Goal: Subscribe to service/newsletter

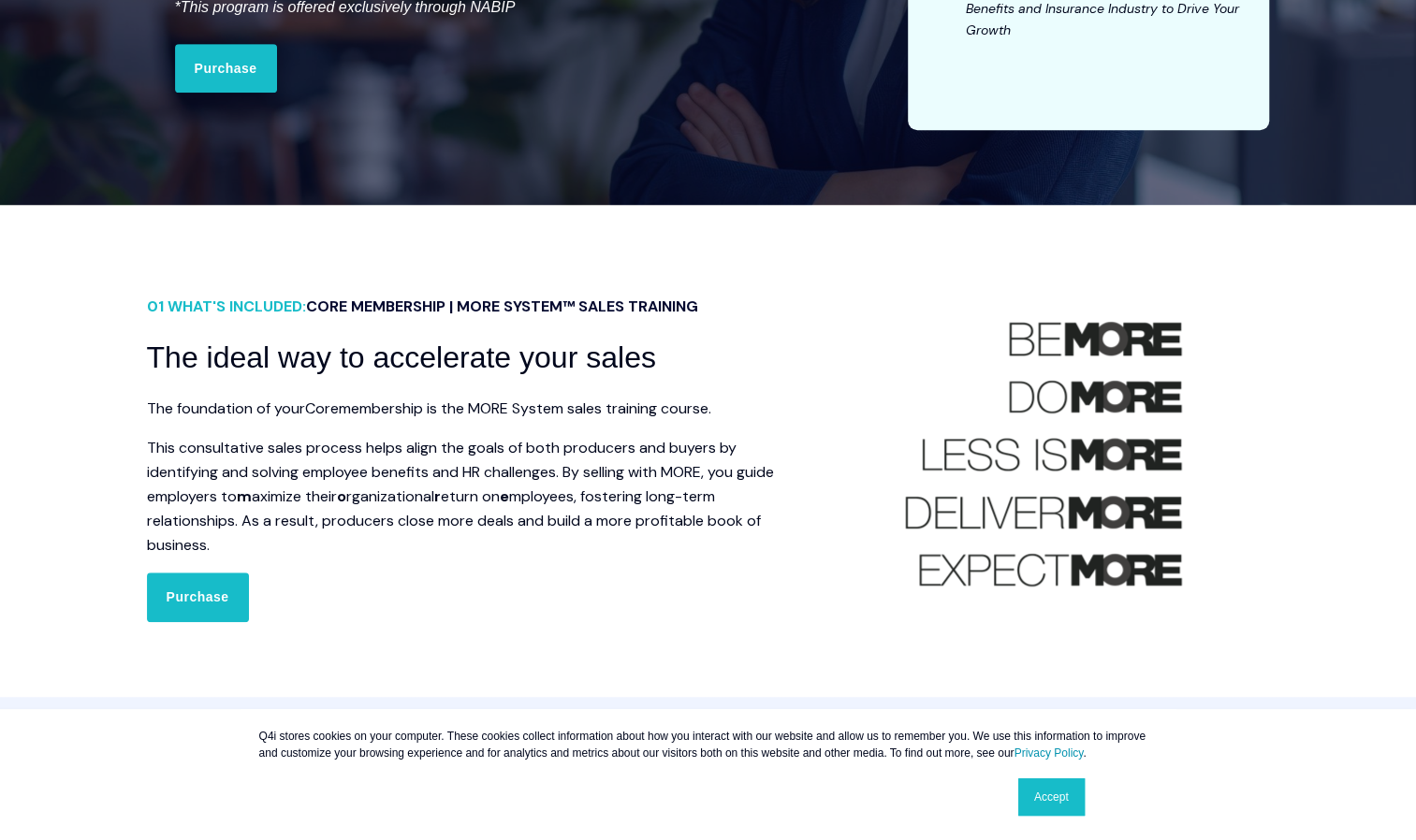
scroll to position [562, 0]
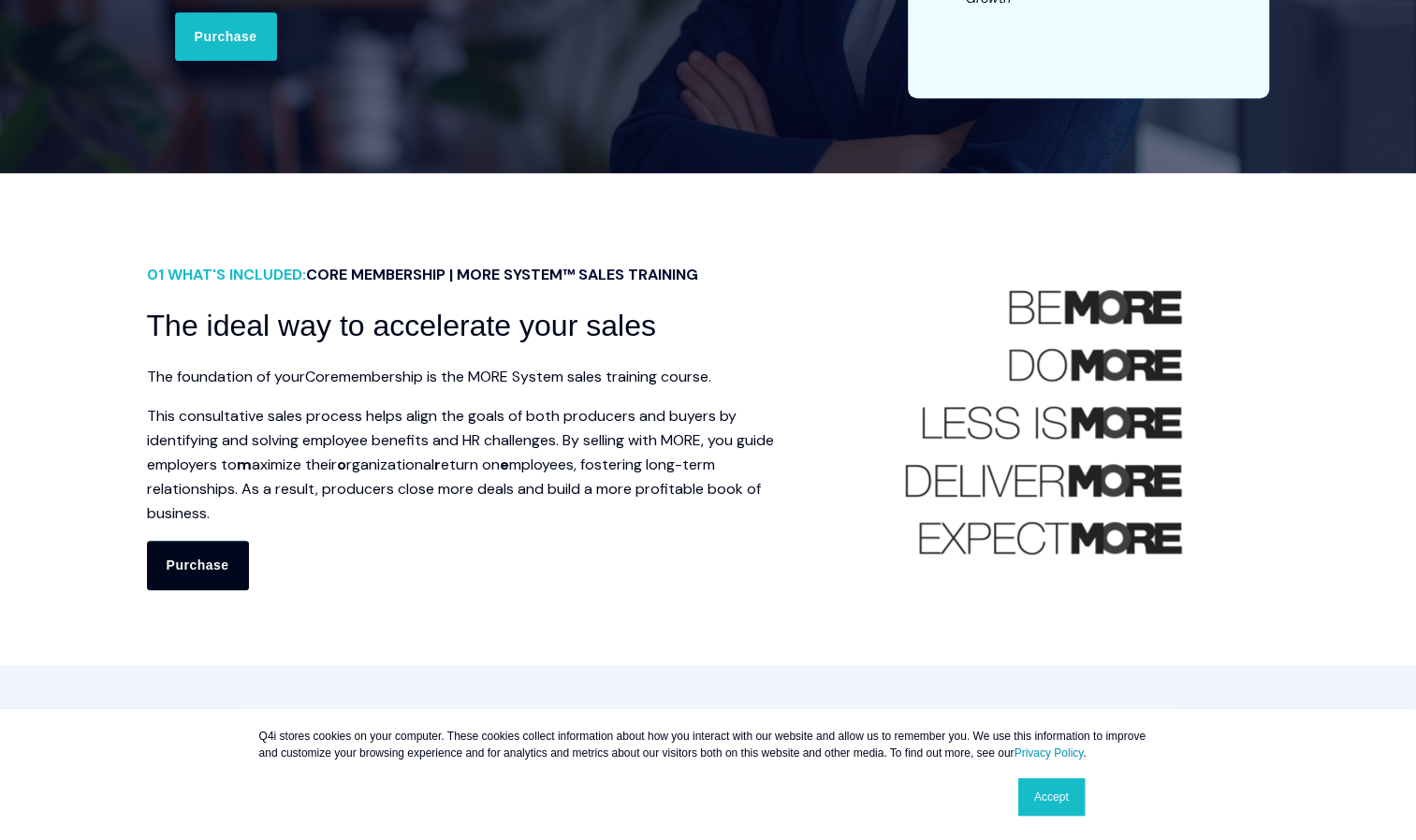
click at [181, 566] on link "Purchase" at bounding box center [197, 565] width 102 height 48
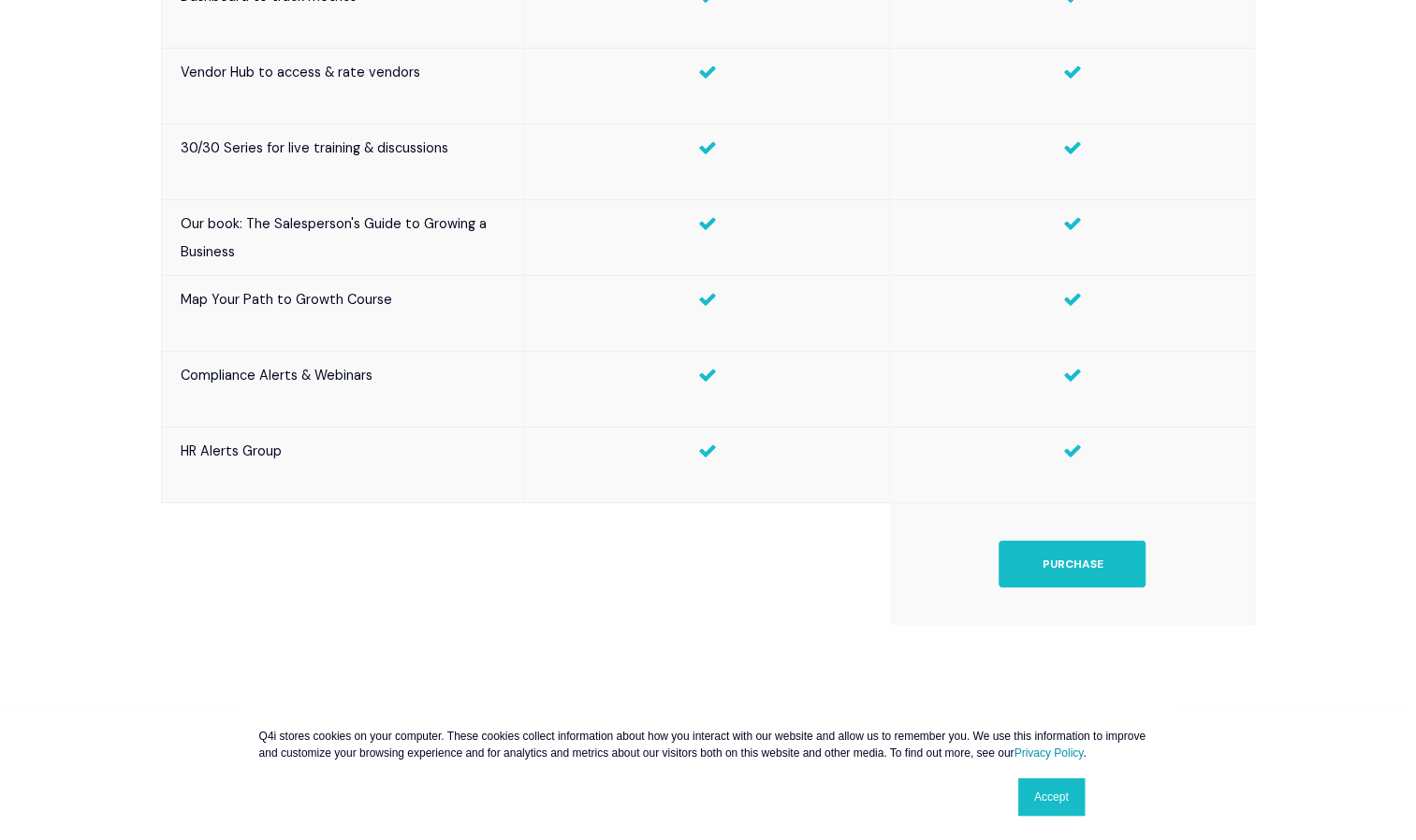
scroll to position [3743, 0]
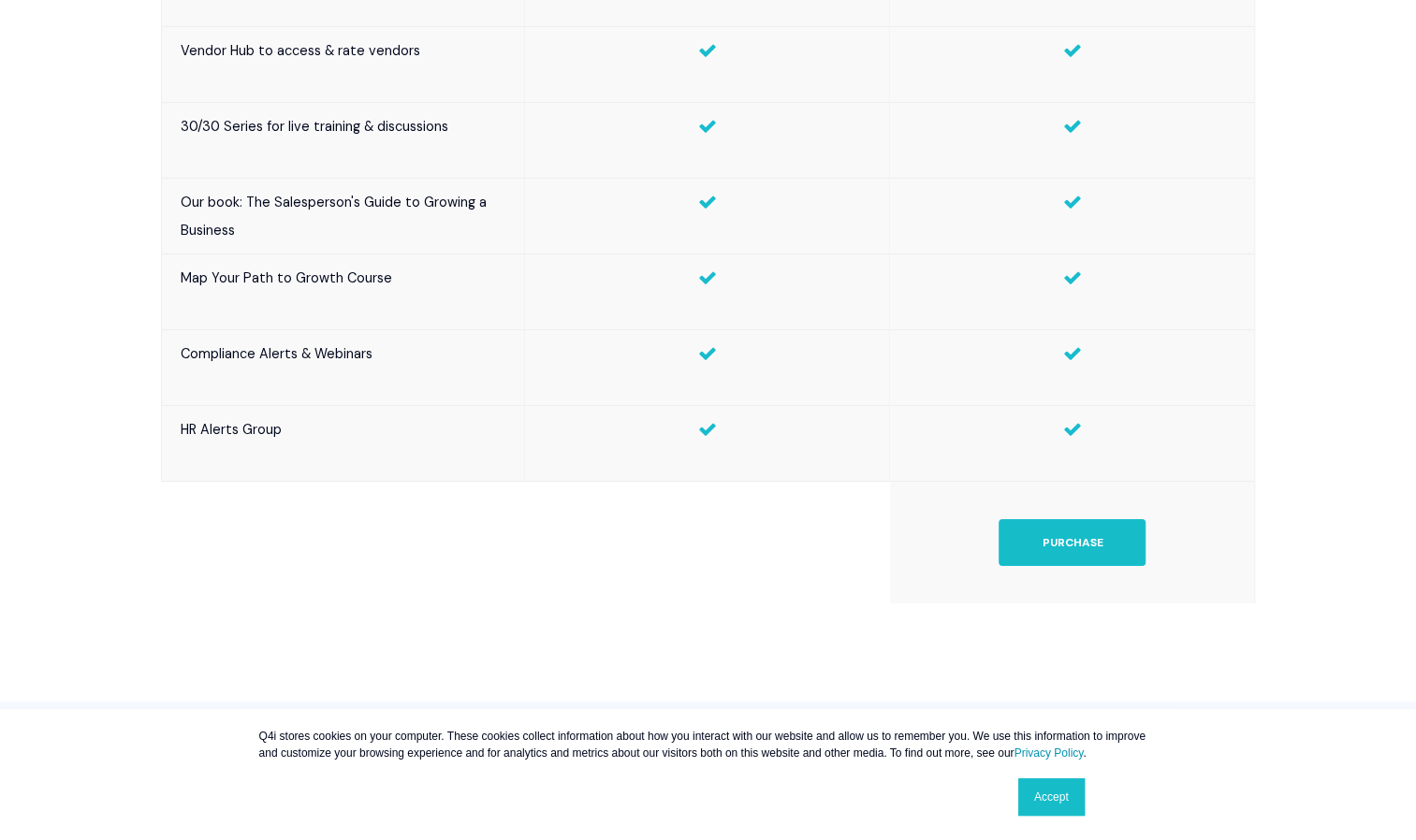
drag, startPoint x: 1056, startPoint y: 807, endPoint x: 1067, endPoint y: 802, distance: 12.1
click at [1056, 806] on link "Accept" at bounding box center [1052, 796] width 66 height 37
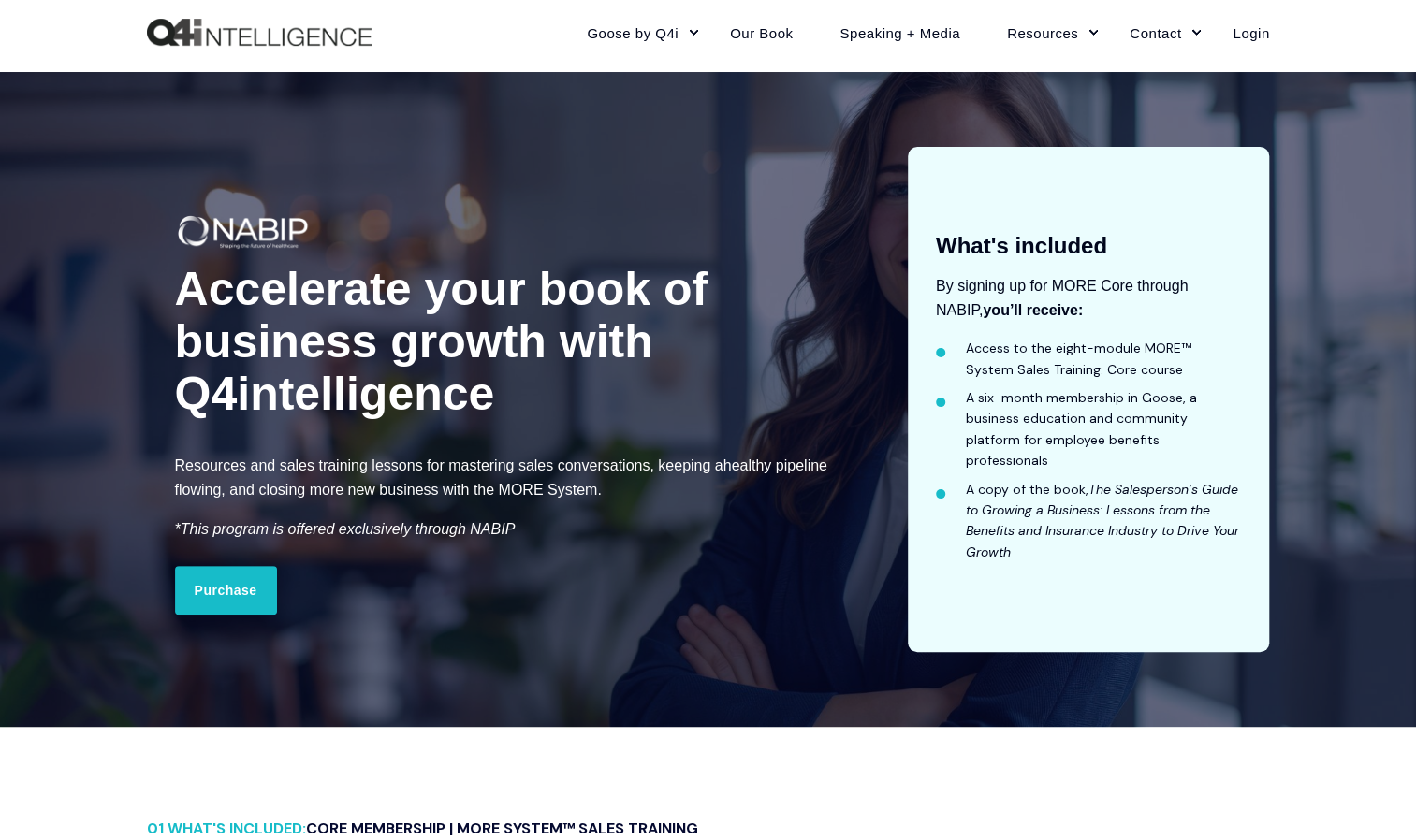
scroll to position [0, 0]
